Goal: Information Seeking & Learning: Find specific fact

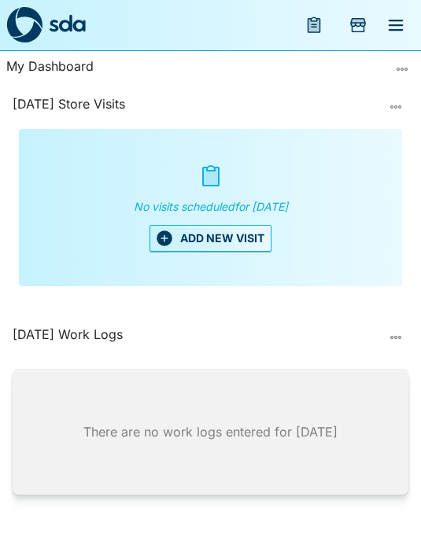
click at [366, 26] on icon "Add Store Visit" at bounding box center [358, 25] width 19 height 19
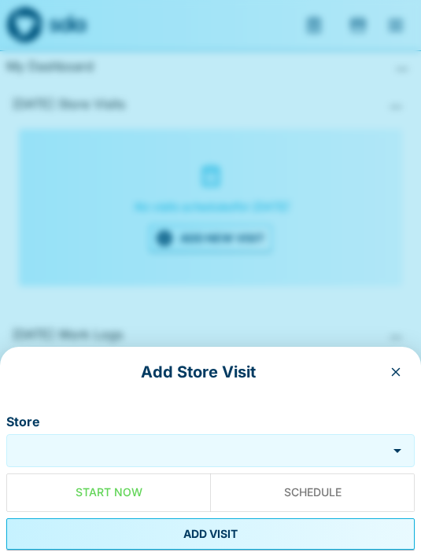
click at [397, 30] on div at bounding box center [210, 278] width 421 height 556
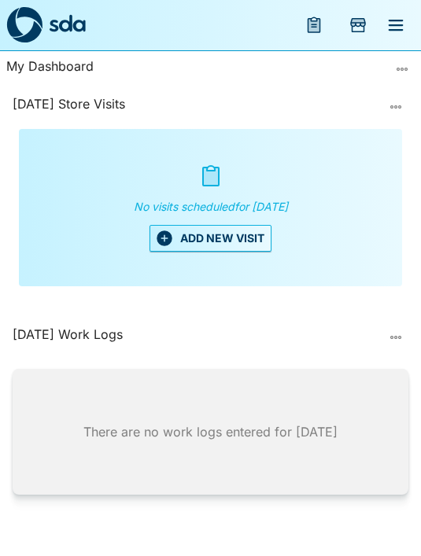
click at [389, 29] on icon "menu" at bounding box center [395, 25] width 19 height 19
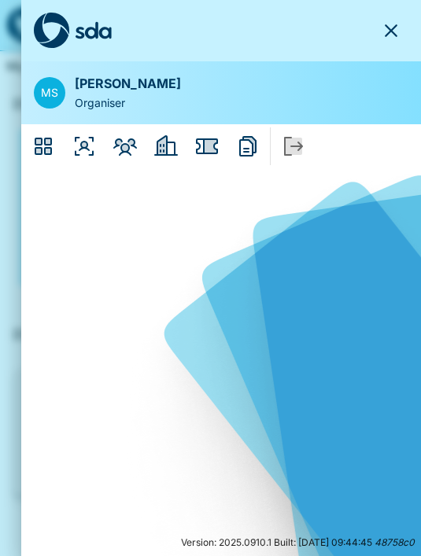
click at [127, 144] on icon "Members" at bounding box center [125, 147] width 24 height 17
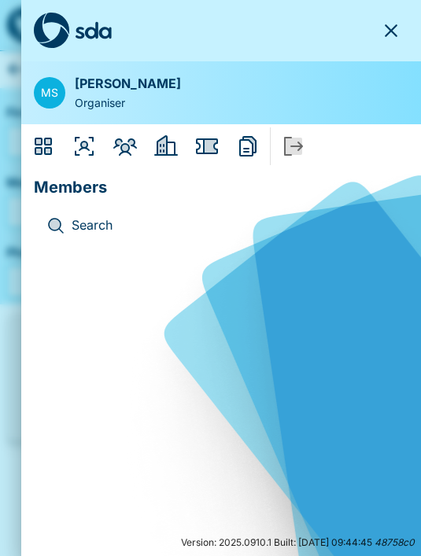
click at [78, 222] on p "Search" at bounding box center [234, 226] width 324 height 20
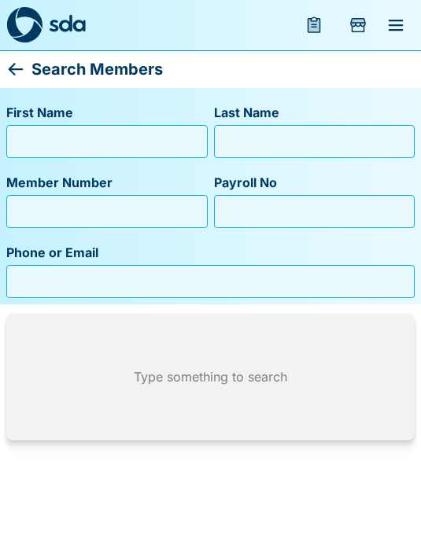
click at [53, 138] on input "First Name" at bounding box center [106, 141] width 187 height 25
click at [77, 135] on input "First Name" at bounding box center [106, 141] width 187 height 25
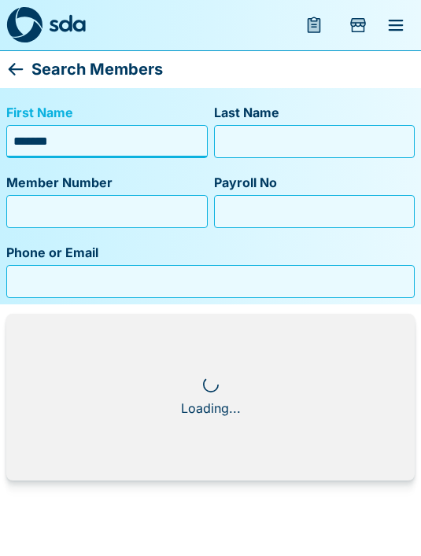
type input "*******"
click at [249, 146] on input "Last Name" at bounding box center [314, 141] width 187 height 25
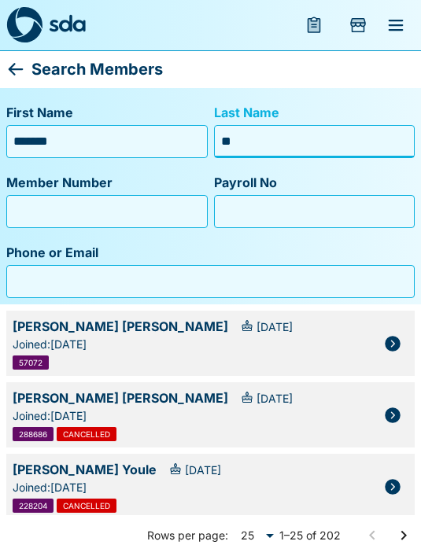
type input "***"
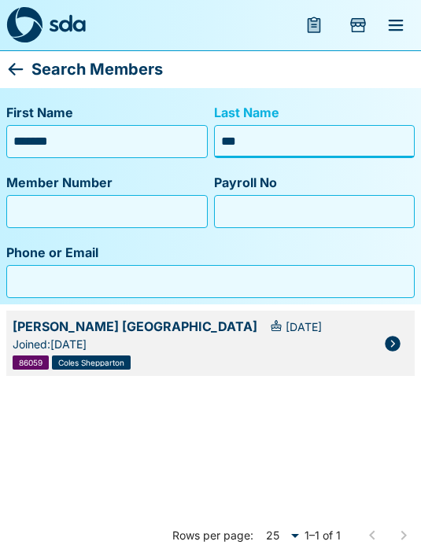
click at [391, 336] on icon "button" at bounding box center [393, 344] width 16 height 16
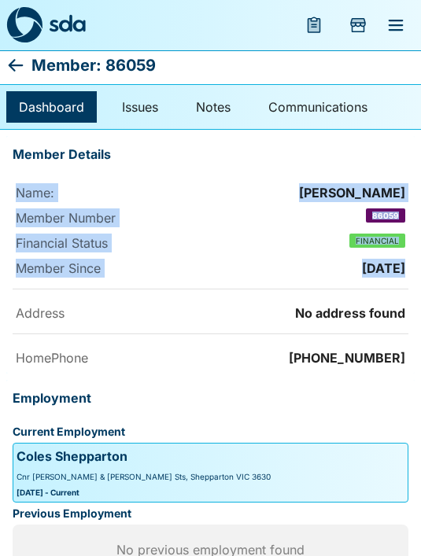
scroll to position [3, 0]
click at [185, 366] on p "HomePhone" at bounding box center [114, 358] width 197 height 19
